Goal: Entertainment & Leisure: Consume media (video, audio)

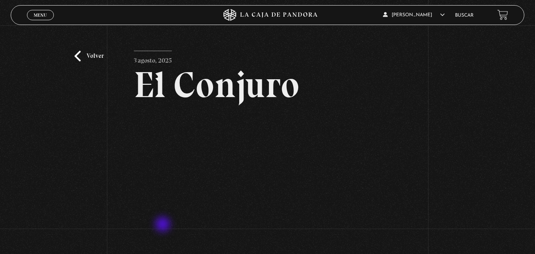
scroll to position [41, 0]
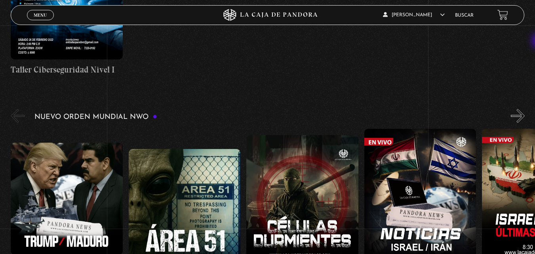
scroll to position [462, 0]
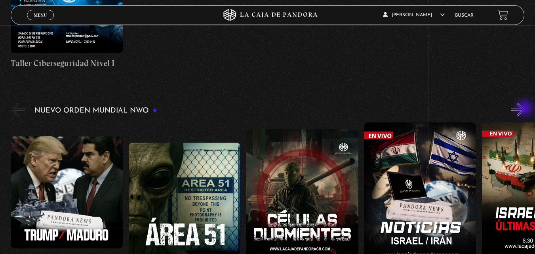
click at [525, 109] on button "»" at bounding box center [518, 110] width 14 height 14
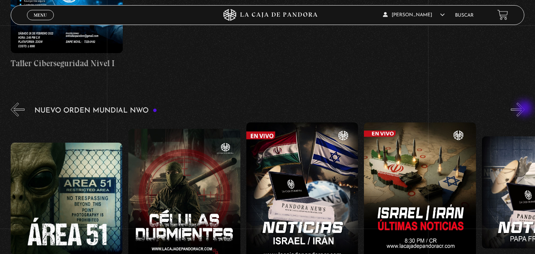
scroll to position [477, 0]
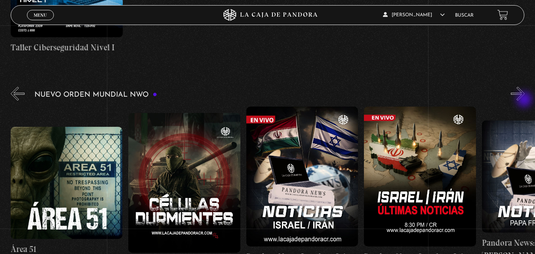
click at [525, 100] on button "»" at bounding box center [518, 94] width 14 height 14
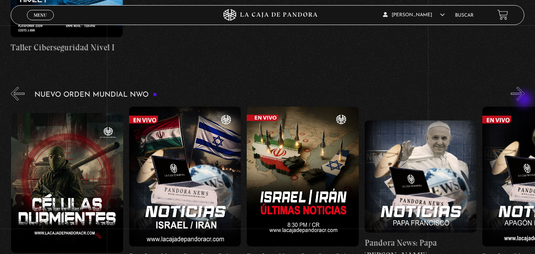
click at [525, 100] on button "»" at bounding box center [518, 94] width 14 height 14
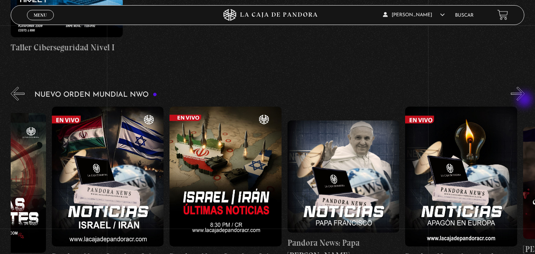
click at [525, 100] on button "»" at bounding box center [518, 94] width 14 height 14
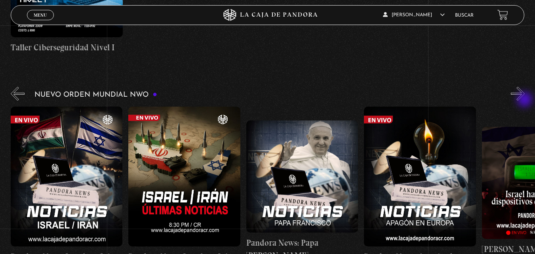
click at [525, 100] on button "»" at bounding box center [518, 94] width 14 height 14
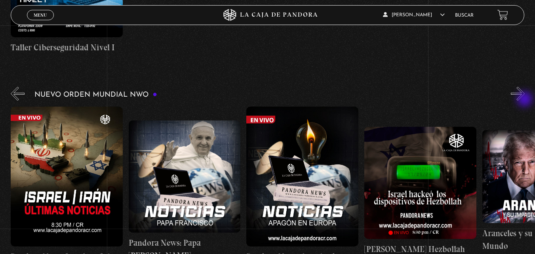
click at [525, 100] on button "»" at bounding box center [518, 94] width 14 height 14
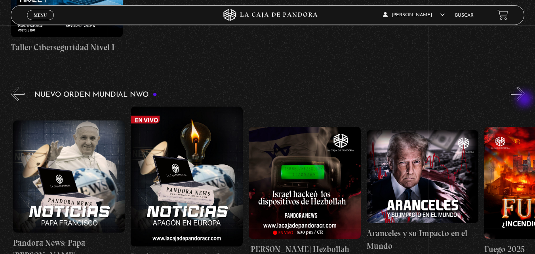
click at [525, 100] on button "»" at bounding box center [518, 94] width 14 height 14
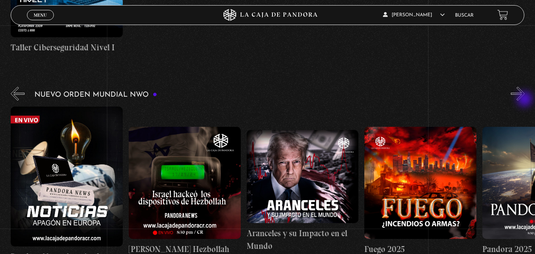
click at [525, 100] on button "»" at bounding box center [518, 94] width 14 height 14
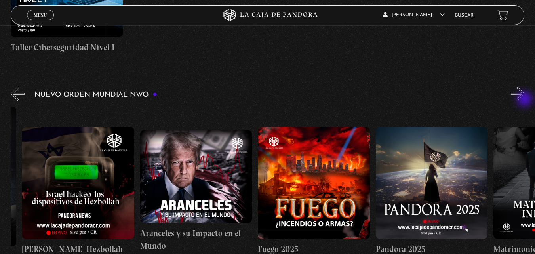
click at [525, 99] on button "»" at bounding box center [518, 94] width 14 height 14
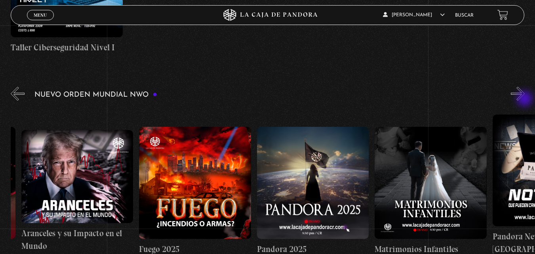
scroll to position [0, 942]
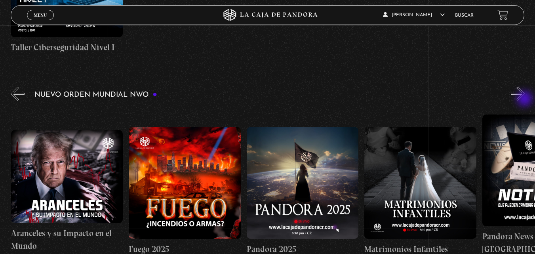
click at [525, 99] on button "»" at bounding box center [518, 94] width 14 height 14
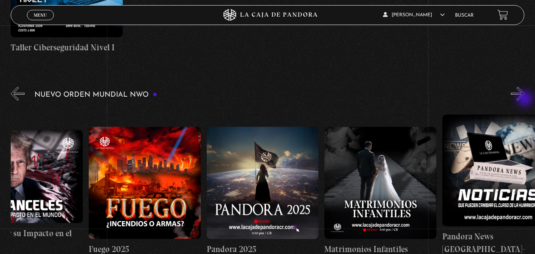
scroll to position [0, 1029]
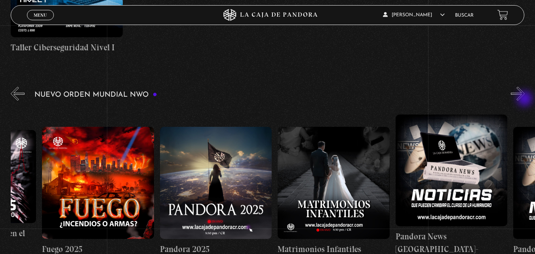
click at [525, 99] on button "»" at bounding box center [518, 94] width 14 height 14
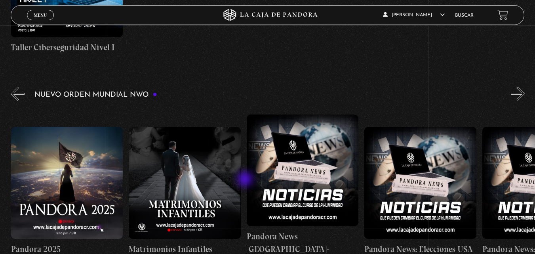
scroll to position [0, 1178]
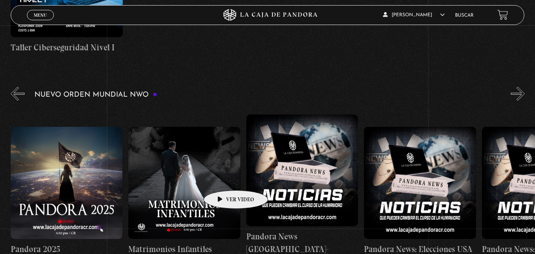
click at [223, 178] on figure at bounding box center [184, 183] width 112 height 112
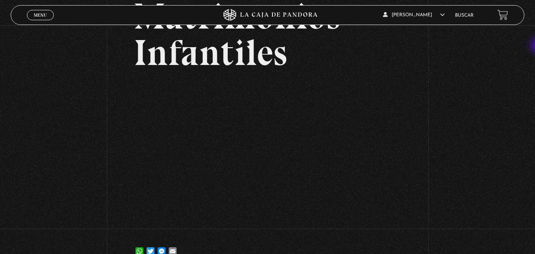
scroll to position [78, 0]
